Goal: Information Seeking & Learning: Learn about a topic

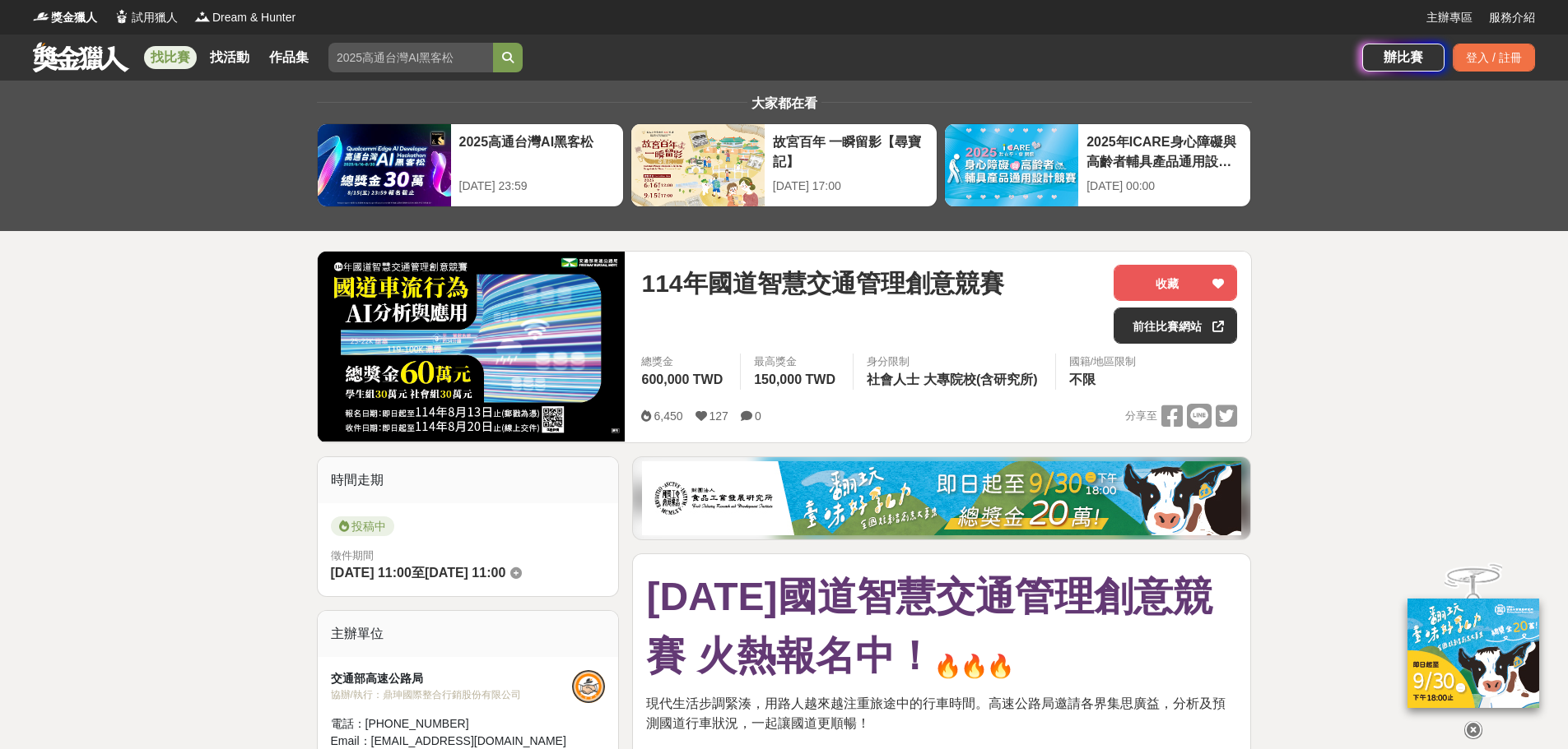
click at [108, 62] on link at bounding box center [81, 57] width 100 height 32
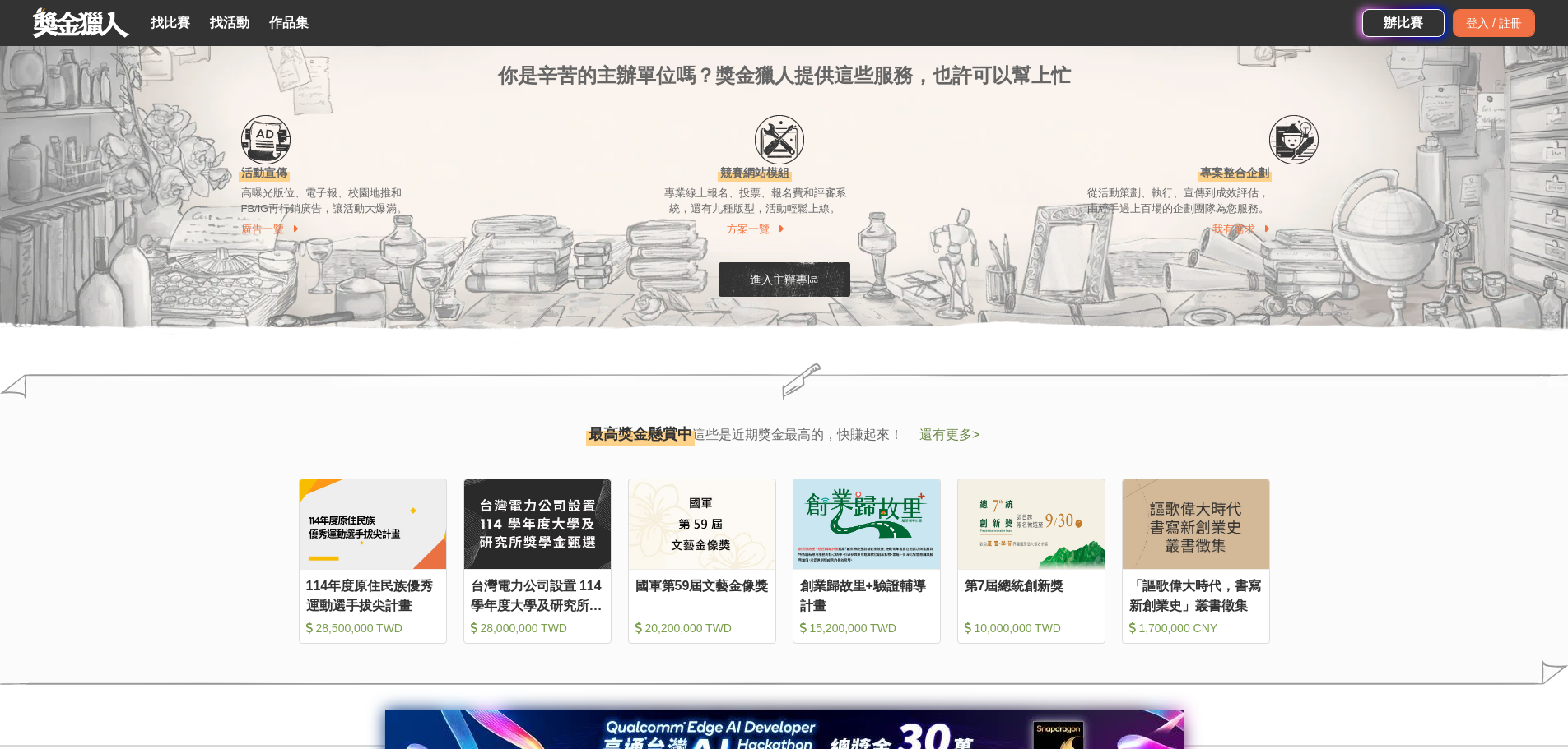
scroll to position [1974, 0]
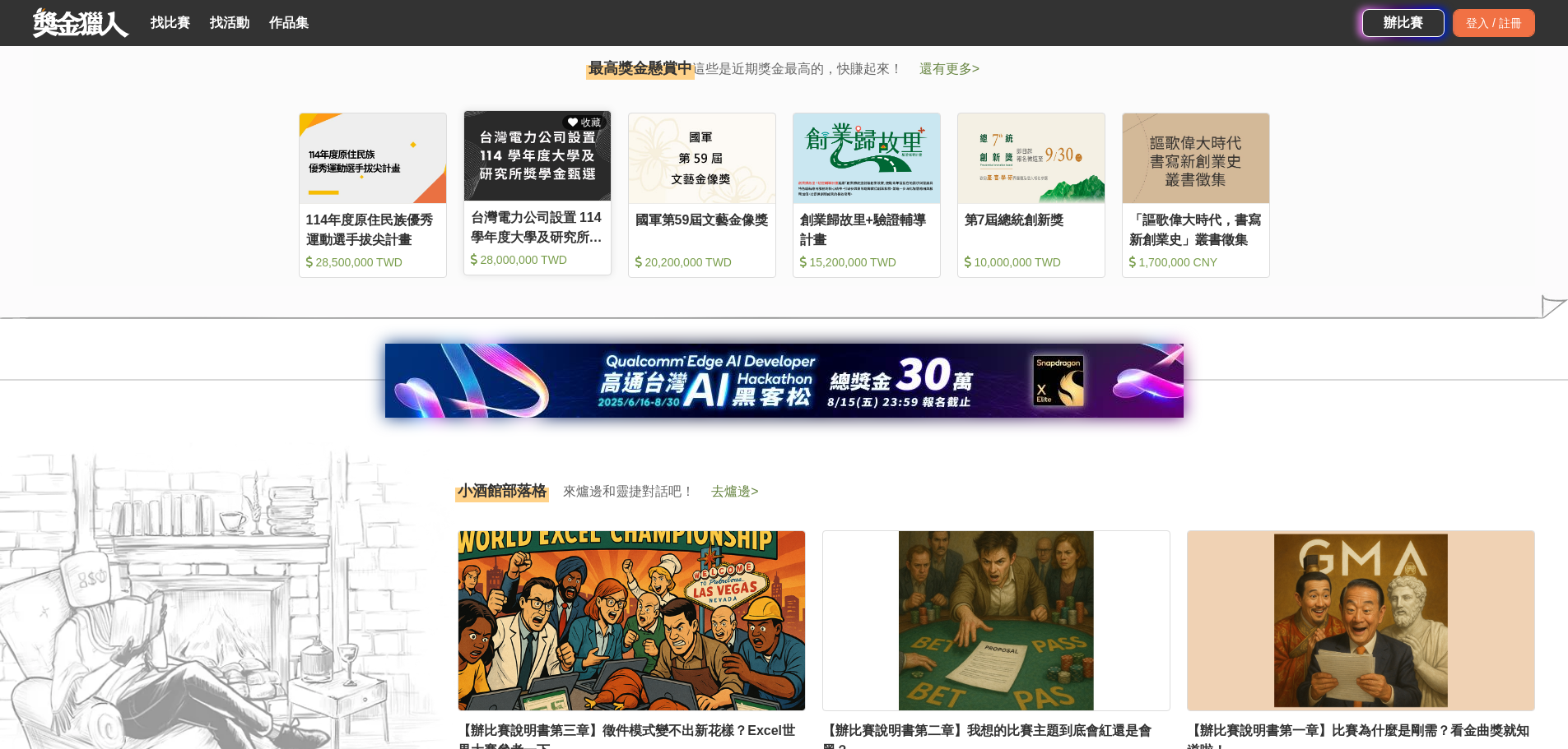
click at [539, 224] on div "台灣電力公司設置 114 學年度大學及研究所獎學金甄選" at bounding box center [537, 227] width 133 height 37
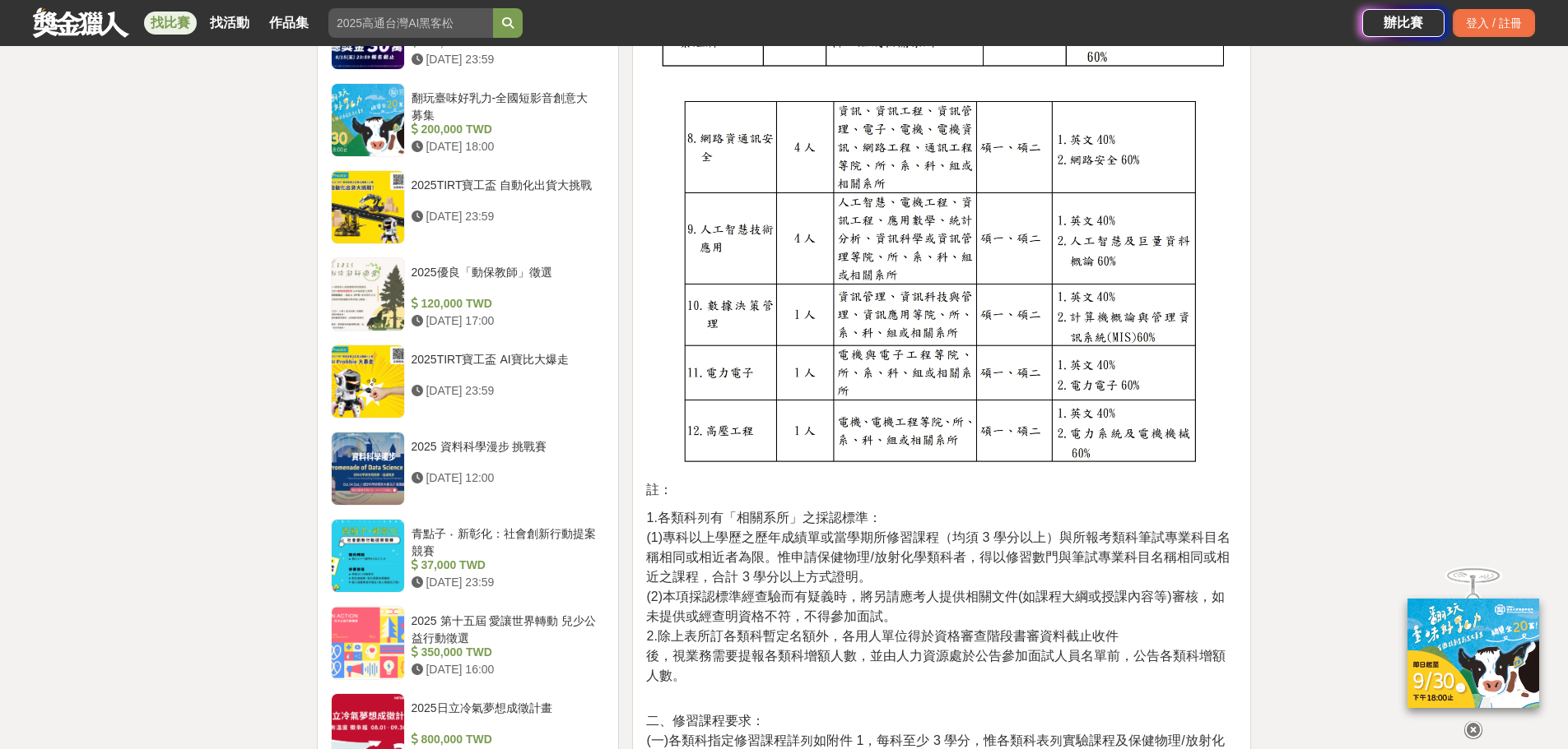
scroll to position [1316, 0]
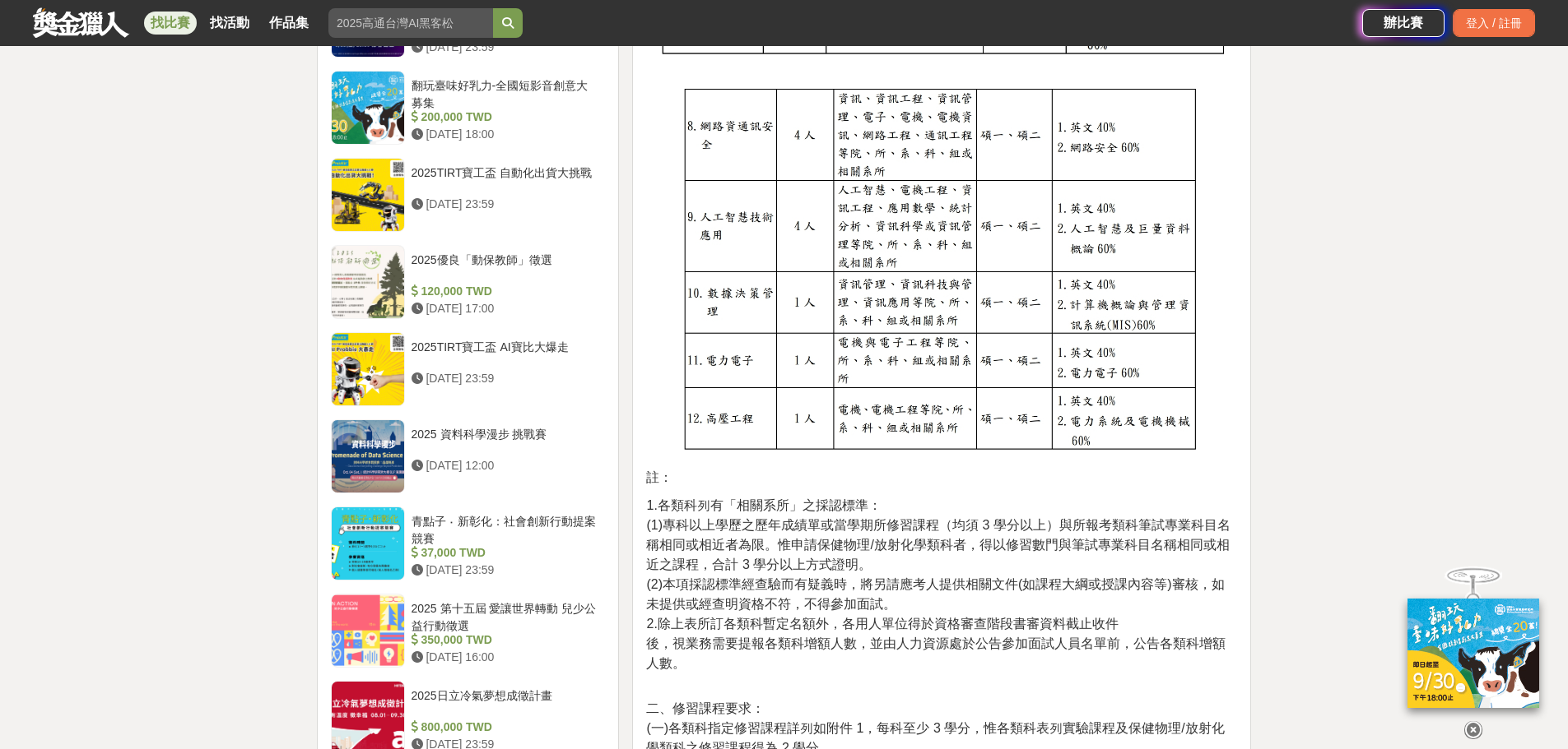
click at [970, 379] on img at bounding box center [942, 269] width 536 height 378
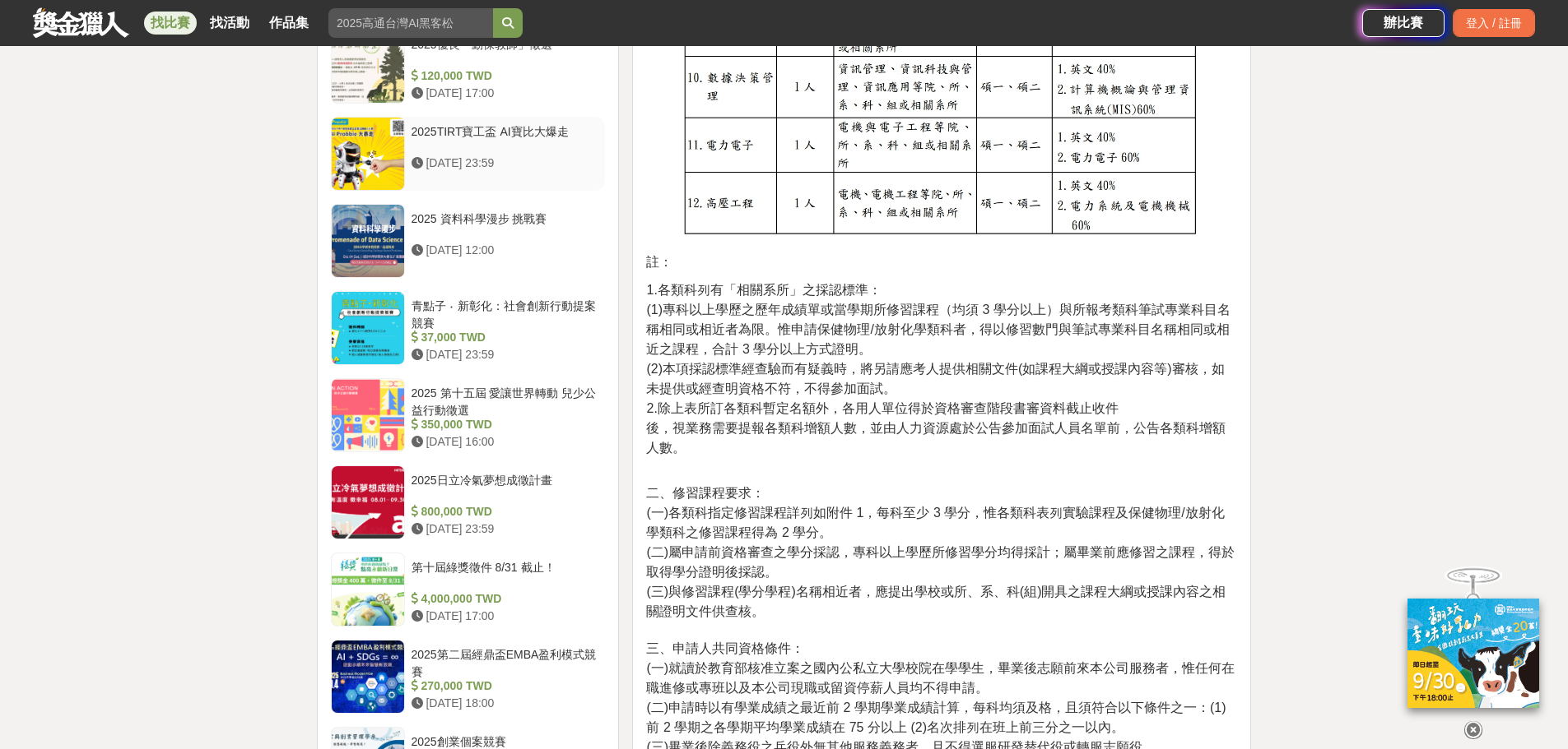
scroll to position [1562, 0]
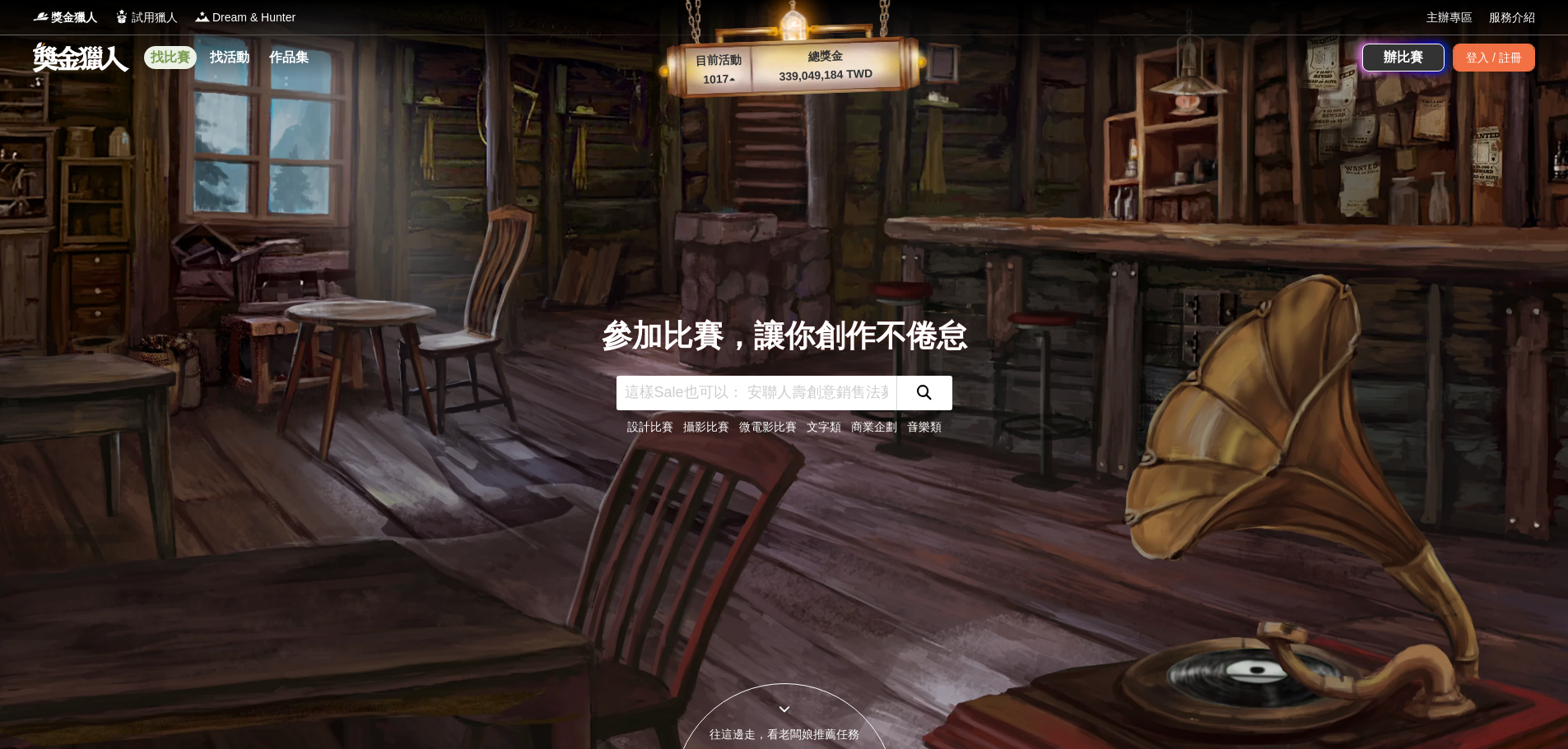
click at [154, 54] on link "找比賽" at bounding box center [170, 57] width 52 height 23
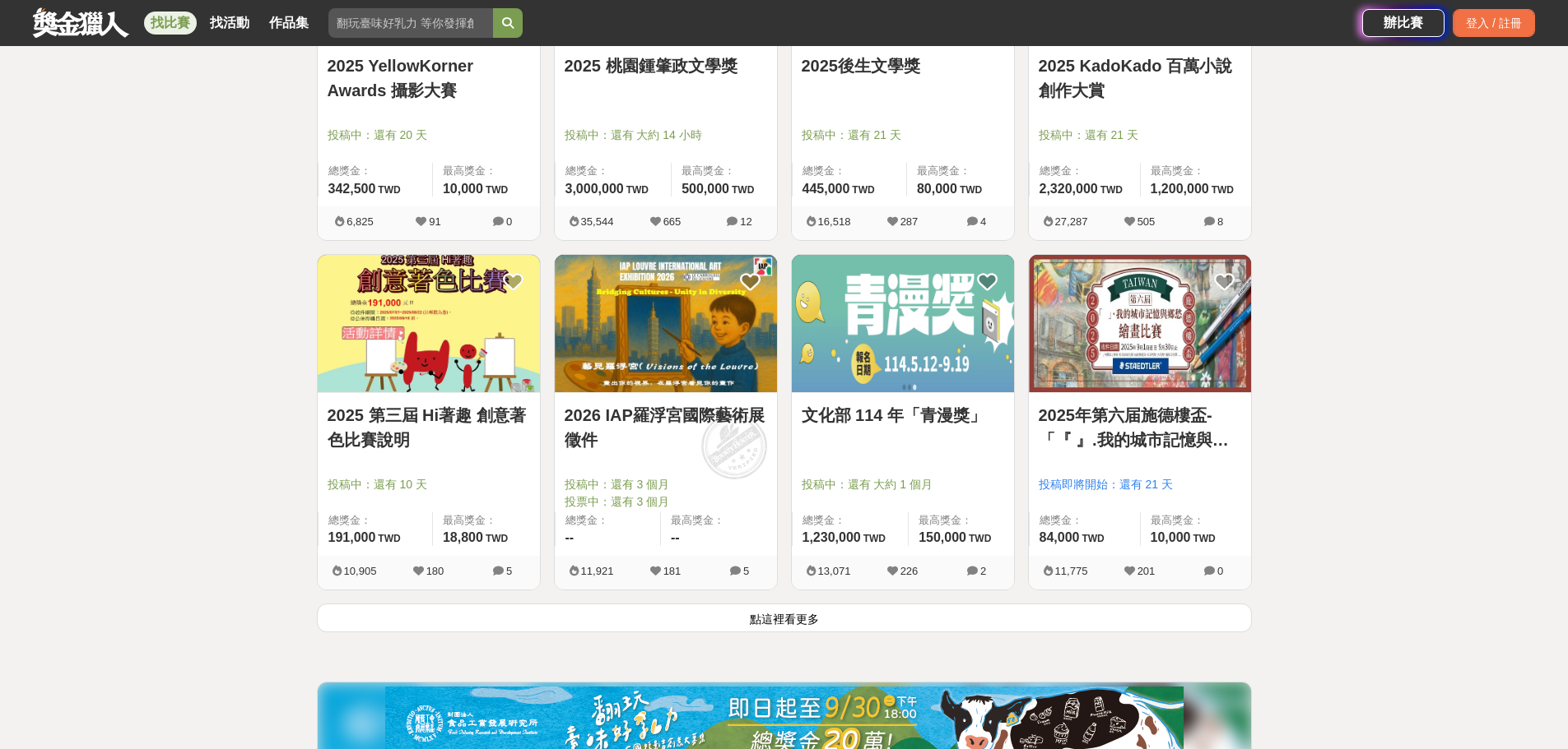
scroll to position [2056, 0]
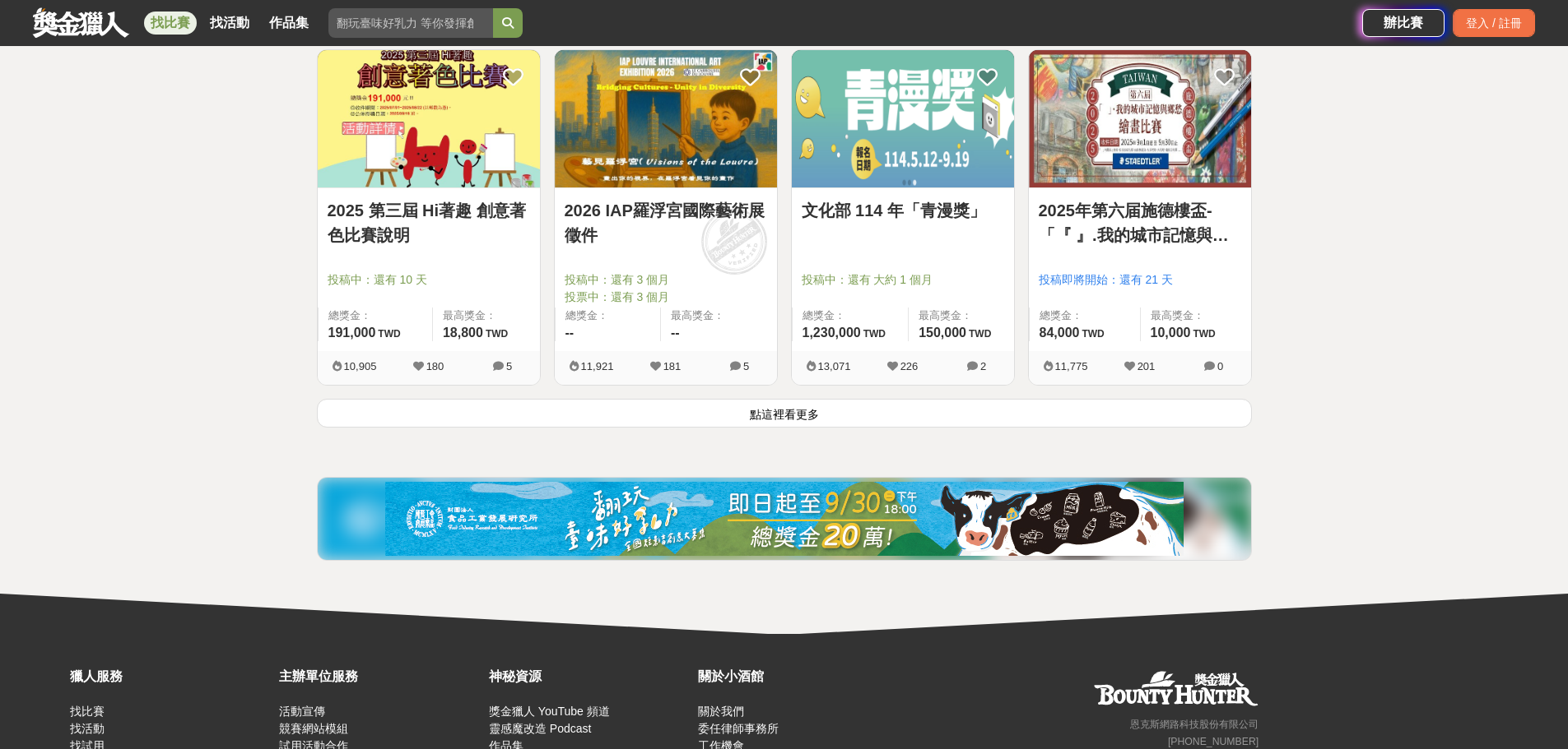
click at [794, 416] on button "點這裡看更多" at bounding box center [784, 413] width 935 height 29
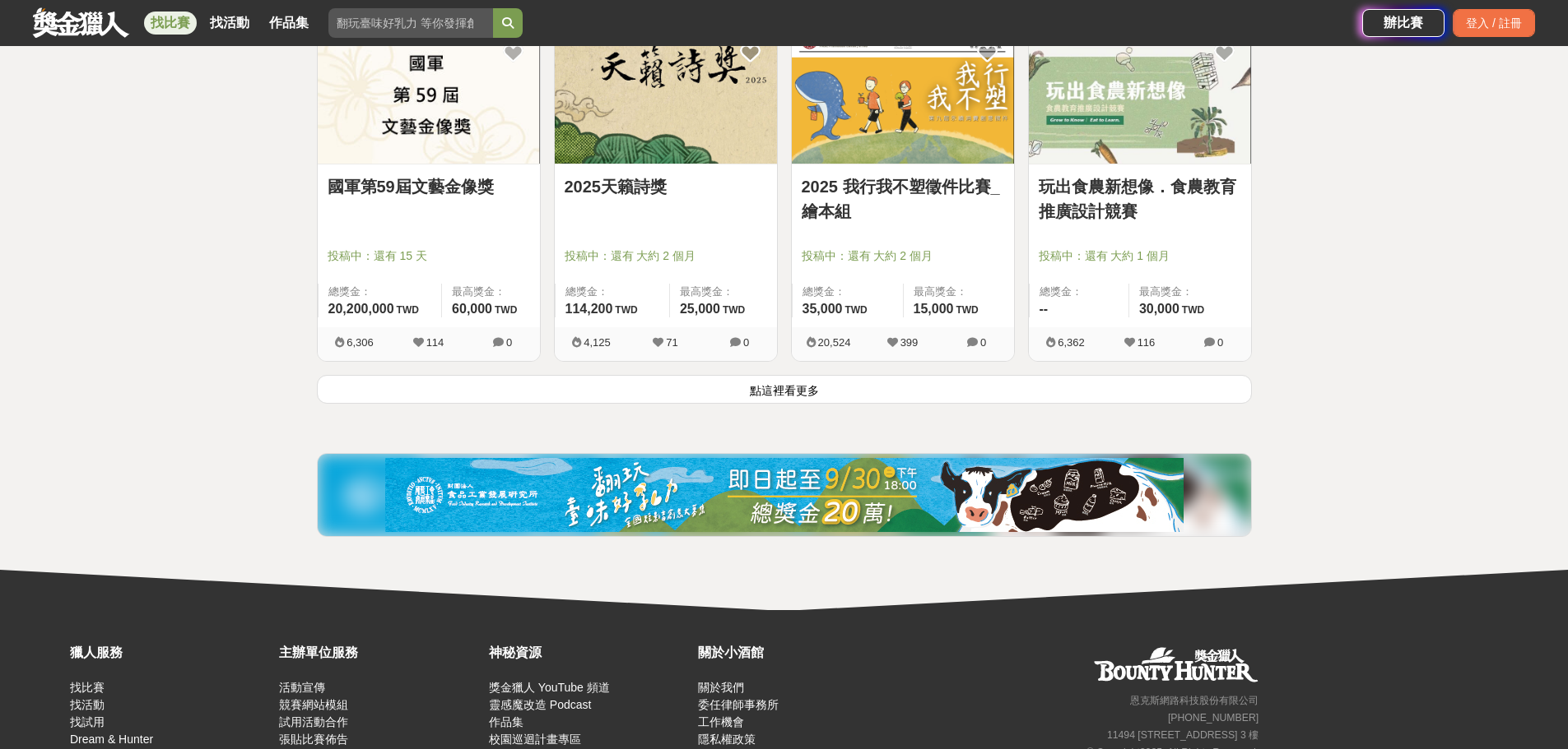
scroll to position [4195, 0]
